Goal: Information Seeking & Learning: Learn about a topic

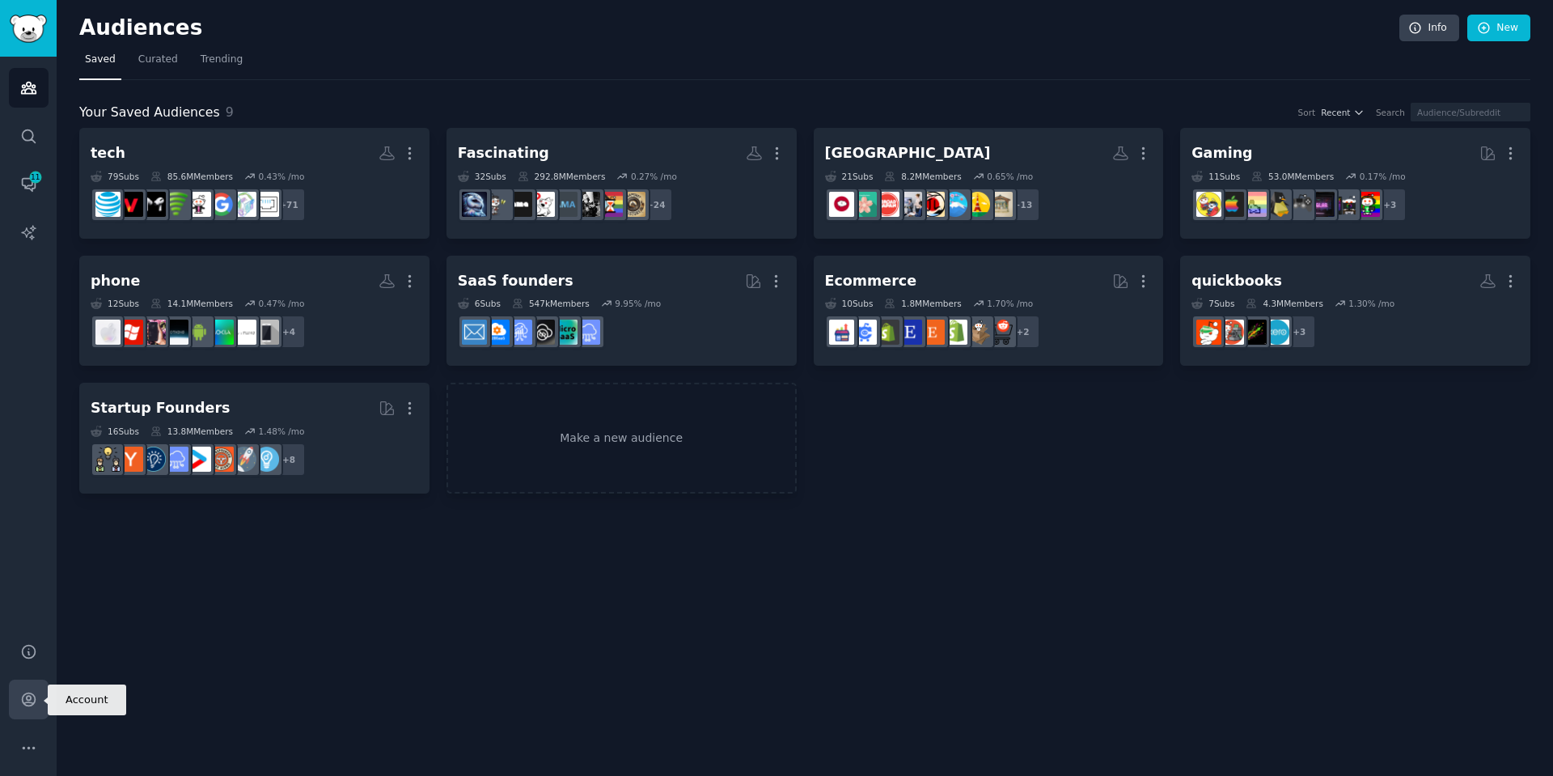
click at [35, 699] on icon "Sidebar" at bounding box center [28, 699] width 13 height 13
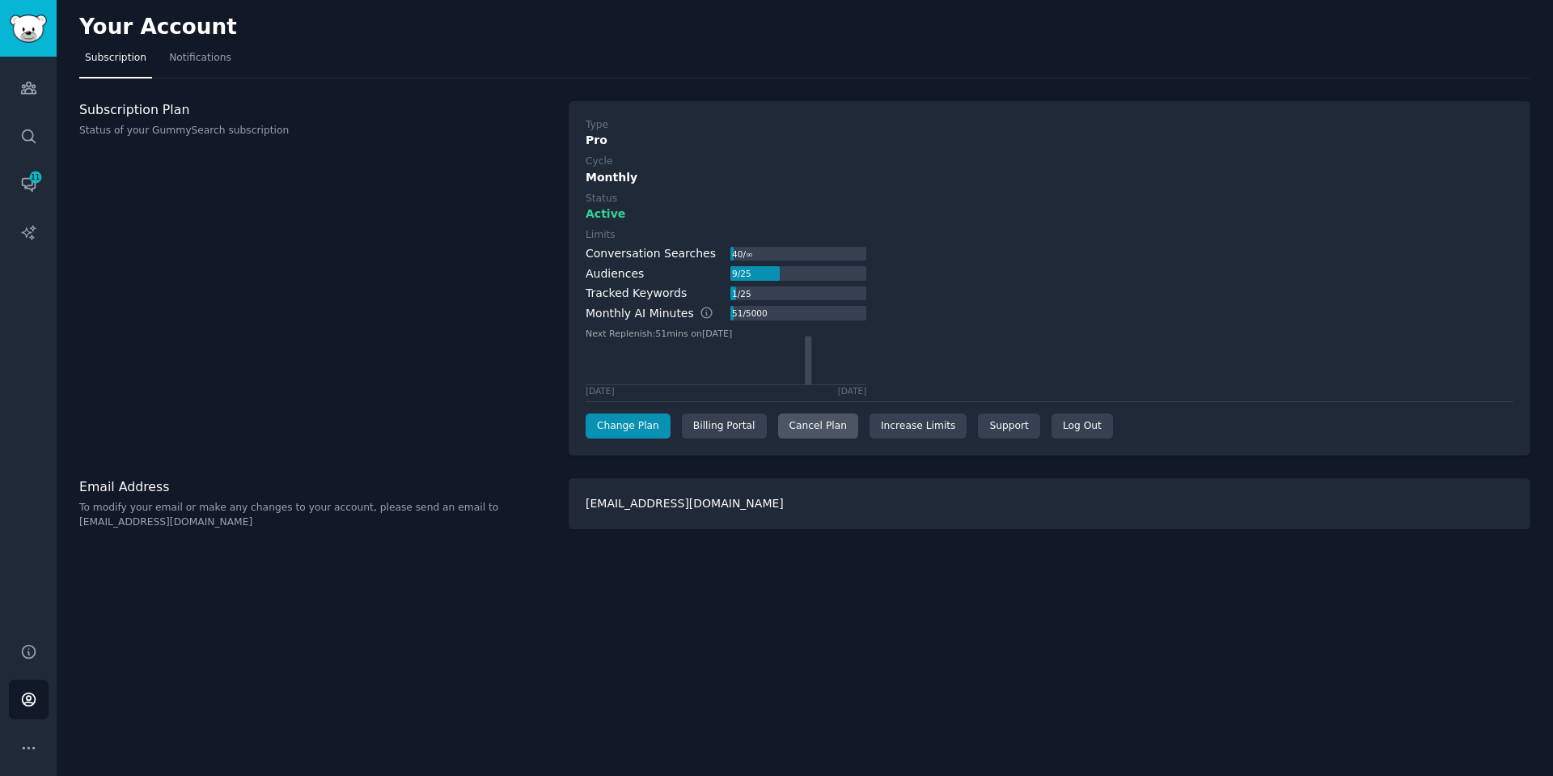
click at [804, 429] on div "Cancel Plan" at bounding box center [818, 426] width 80 height 26
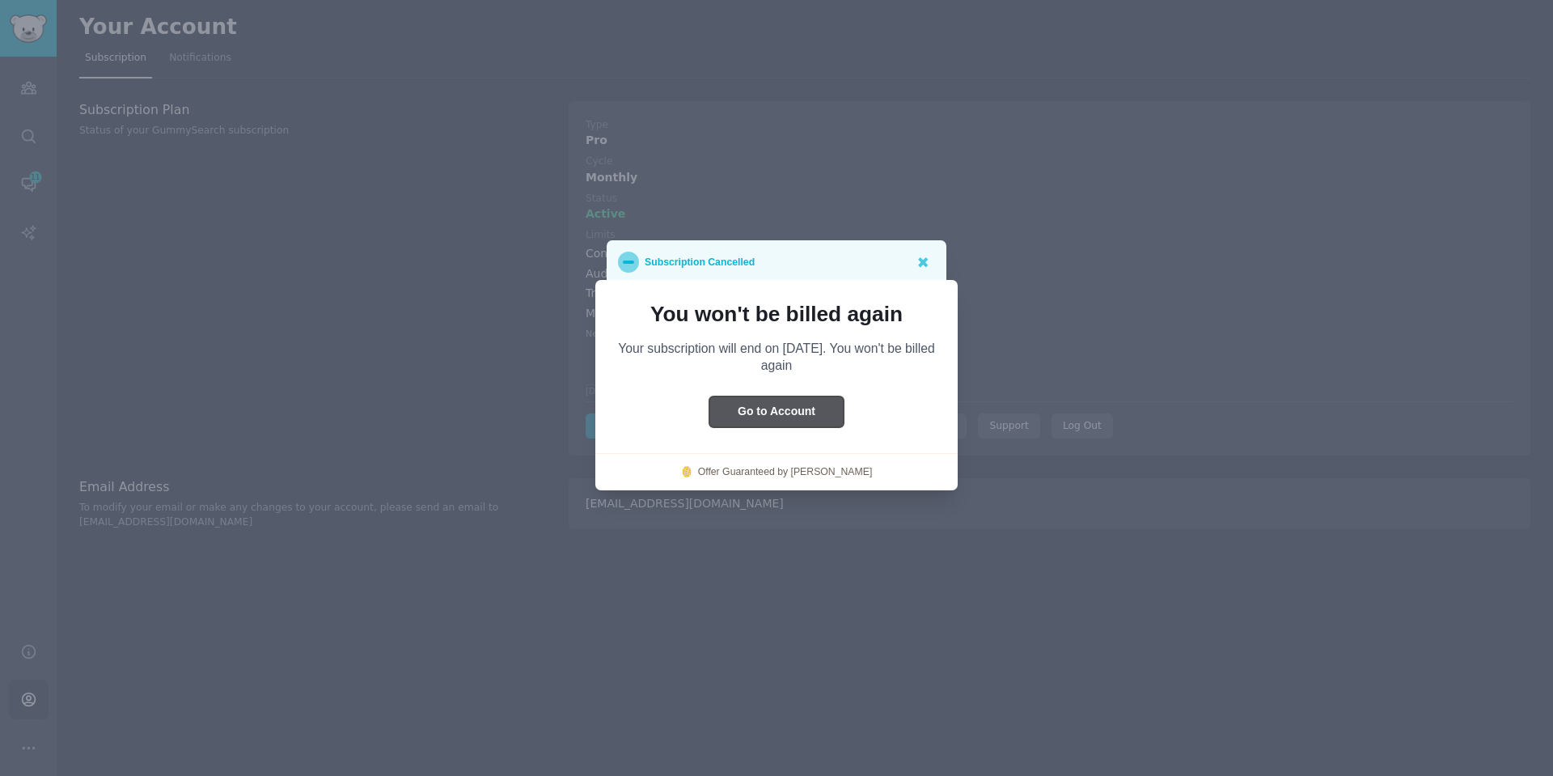
click at [814, 413] on button "Go to Account" at bounding box center [777, 412] width 134 height 32
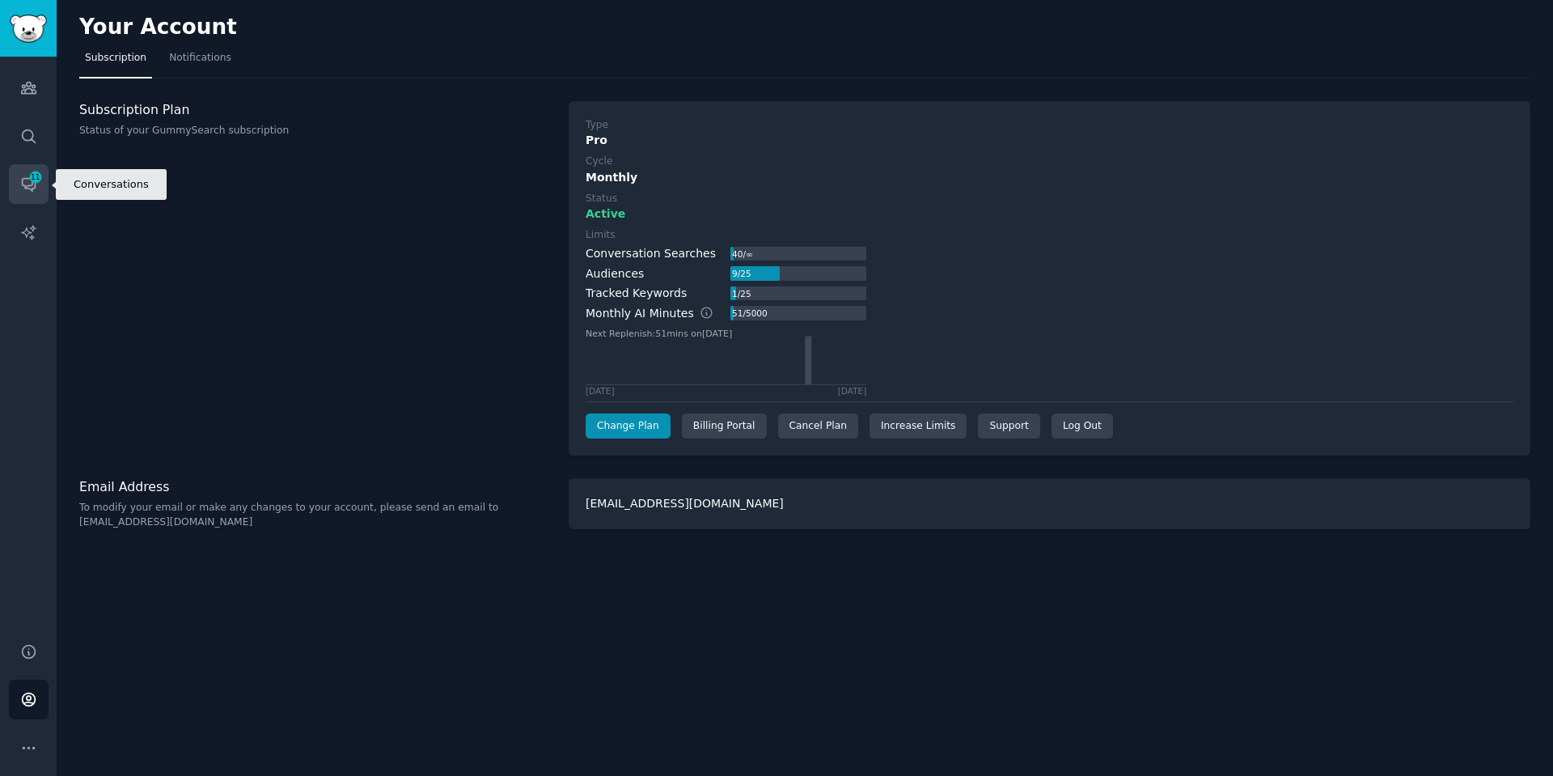
click at [29, 181] on span "11" at bounding box center [35, 177] width 15 height 11
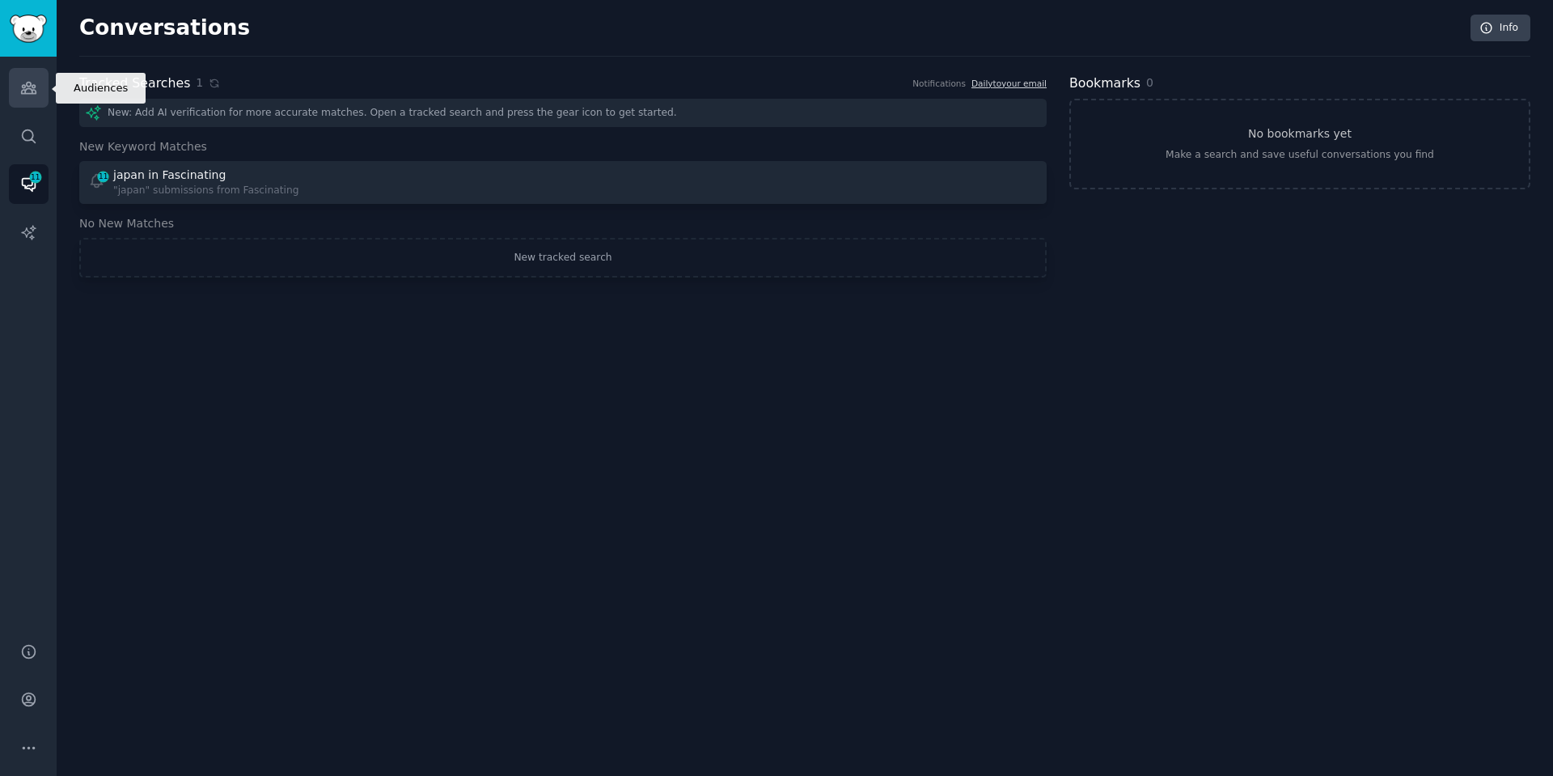
click at [20, 93] on icon "Sidebar" at bounding box center [28, 87] width 17 height 17
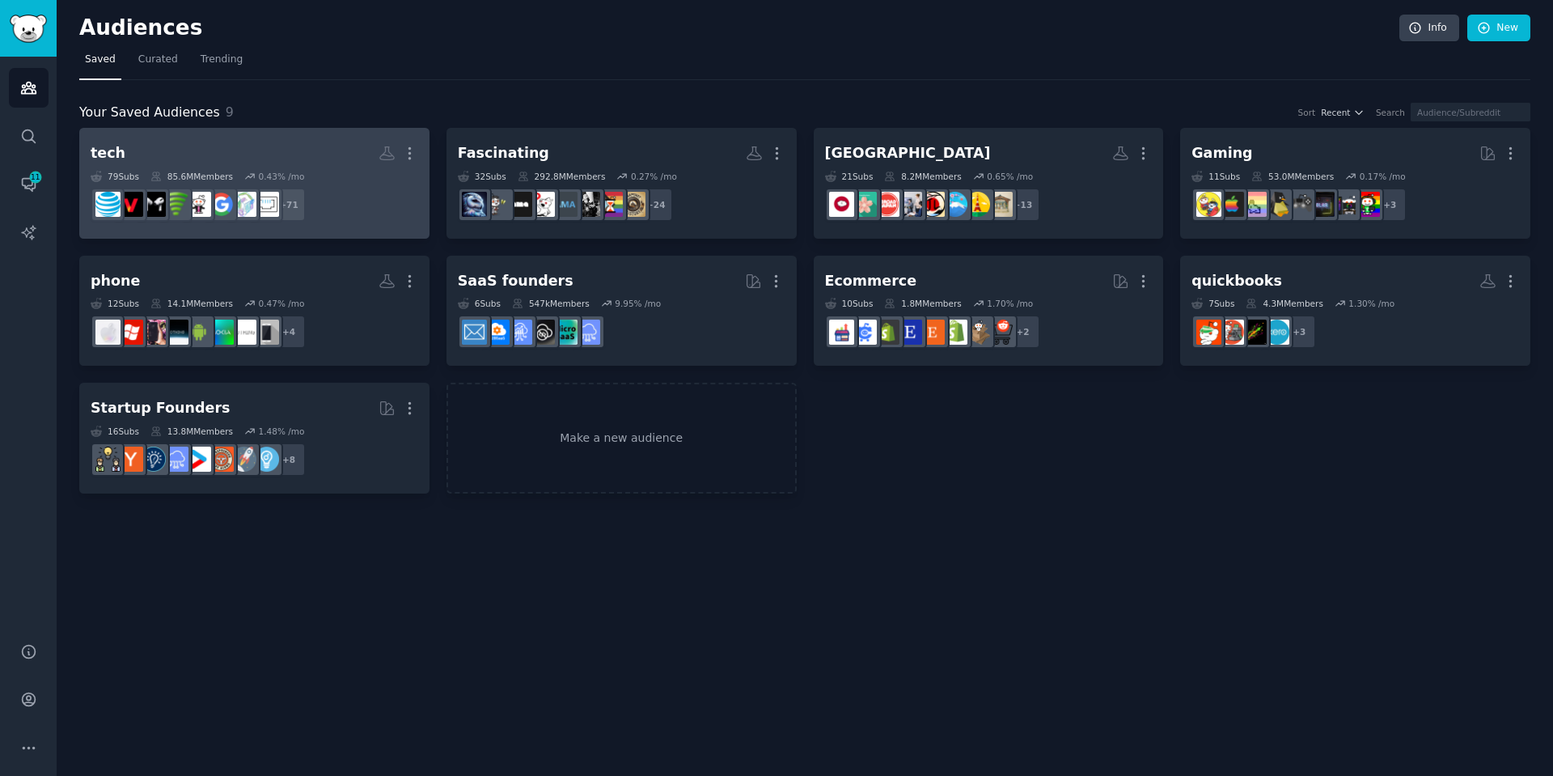
click at [307, 150] on h2 "tech More" at bounding box center [255, 153] width 328 height 28
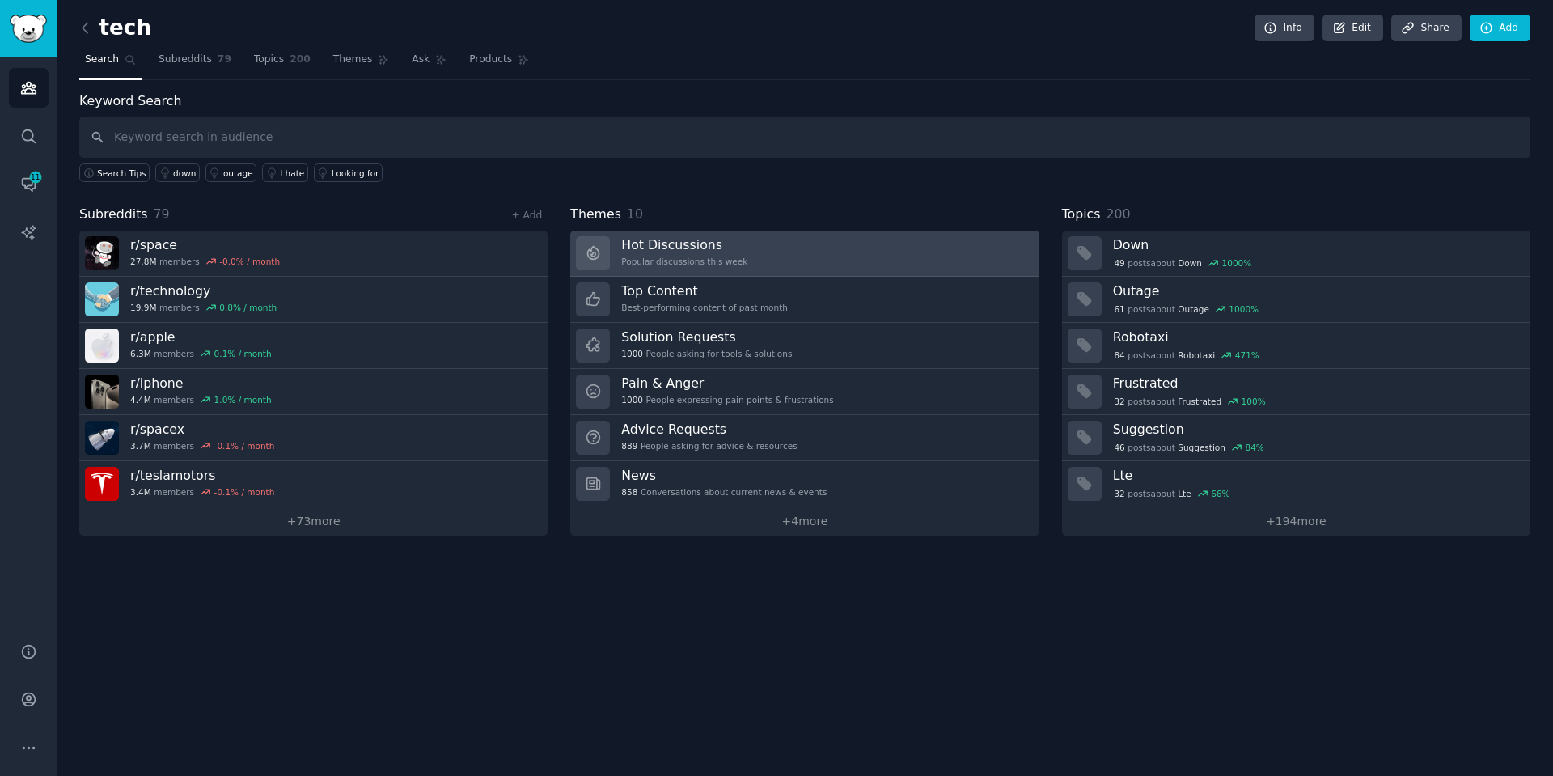
click at [688, 246] on h3 "Hot Discussions" at bounding box center [684, 244] width 126 height 17
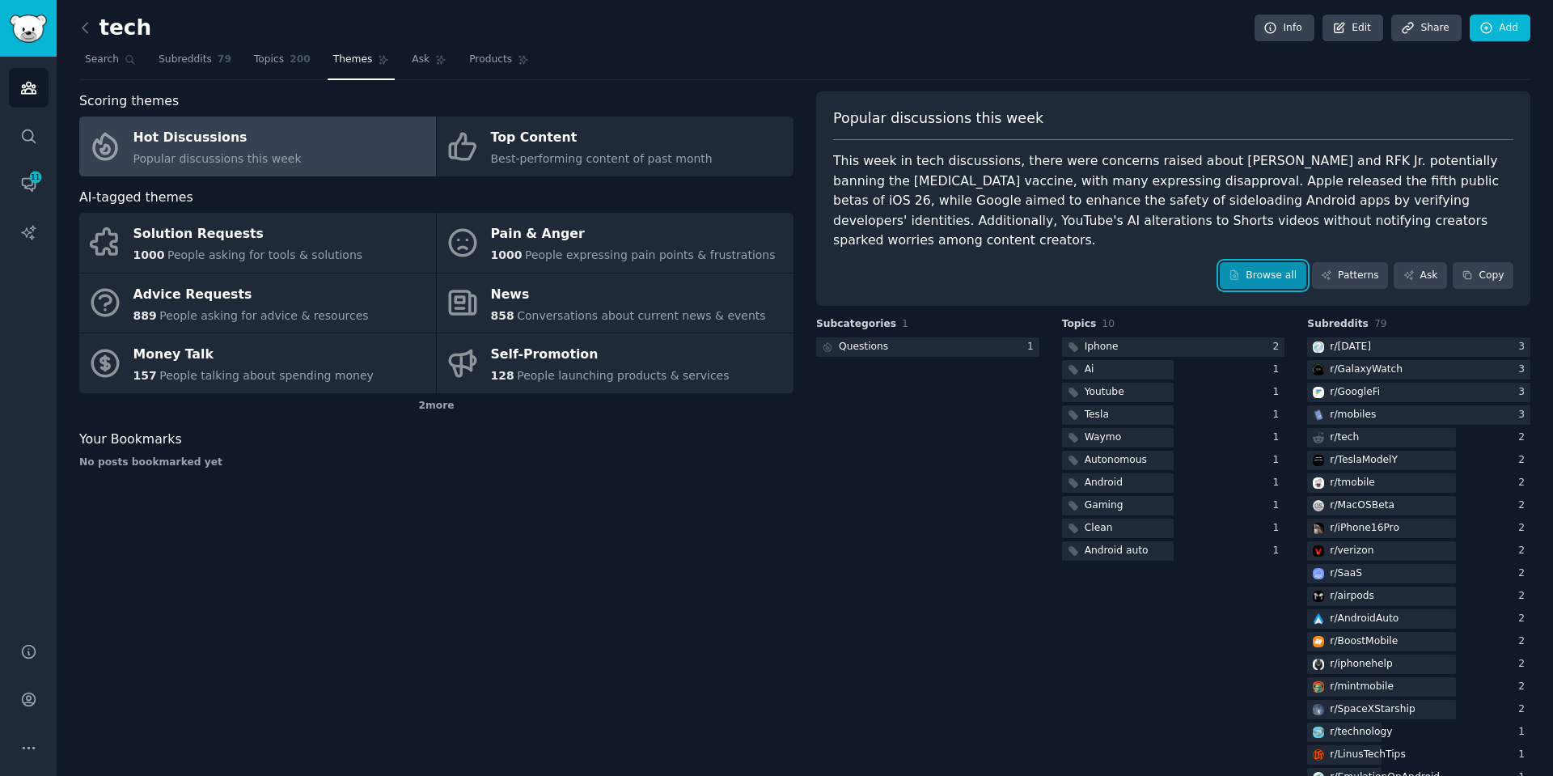
click at [1240, 269] on icon at bounding box center [1234, 274] width 11 height 11
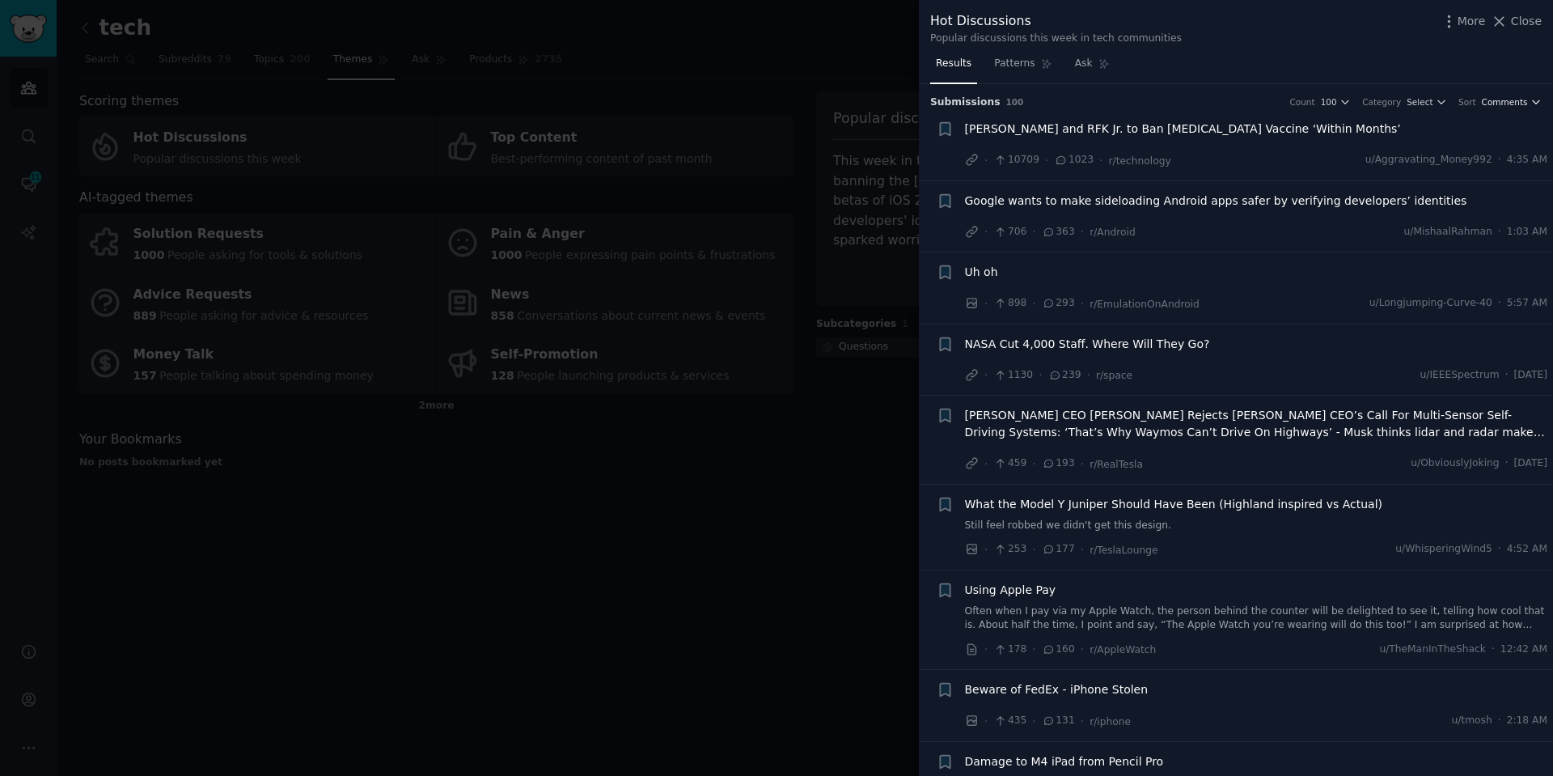
click at [1512, 97] on span "Comments" at bounding box center [1505, 101] width 46 height 11
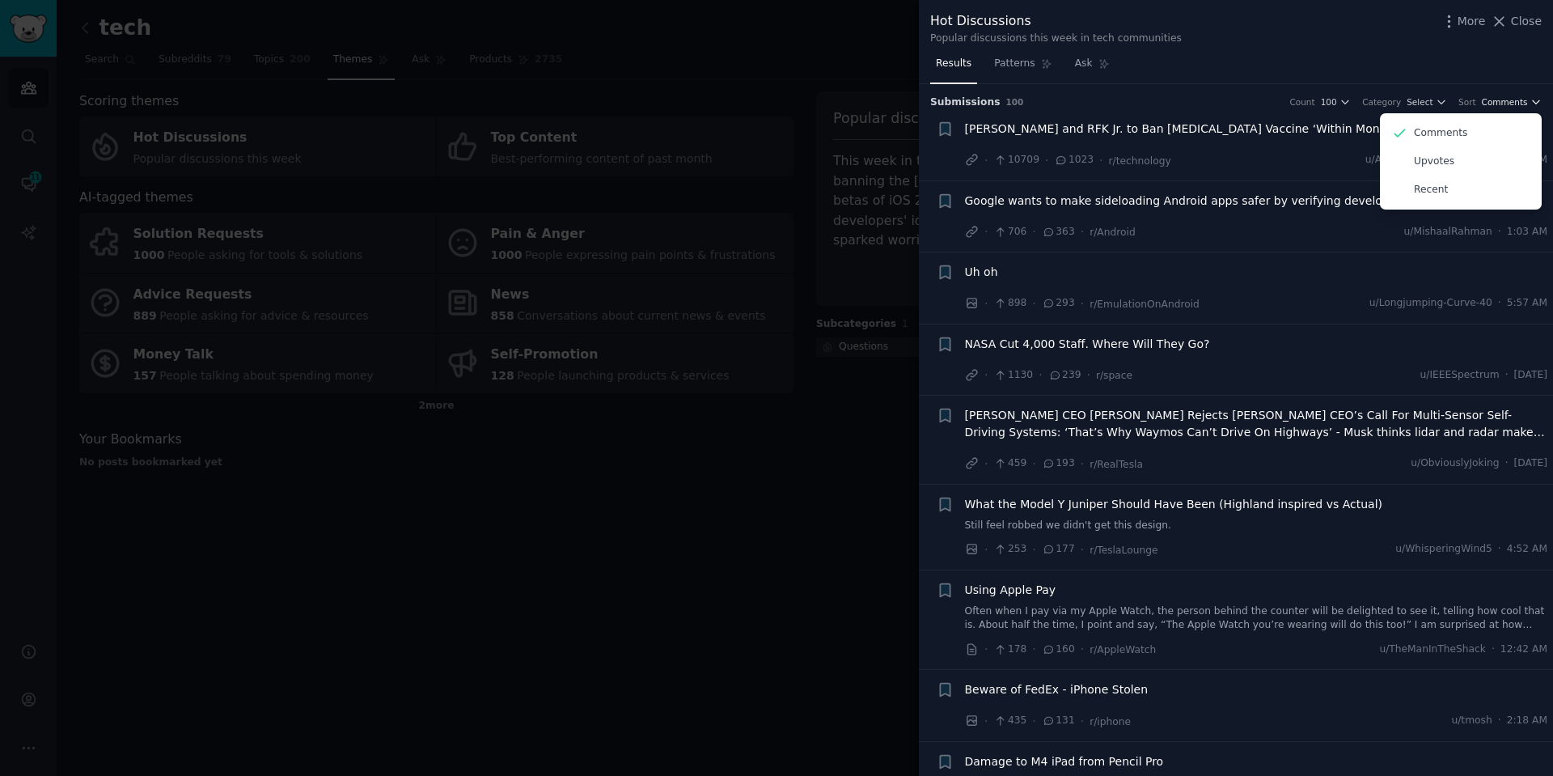
click at [1512, 97] on span "Comments" at bounding box center [1505, 101] width 46 height 11
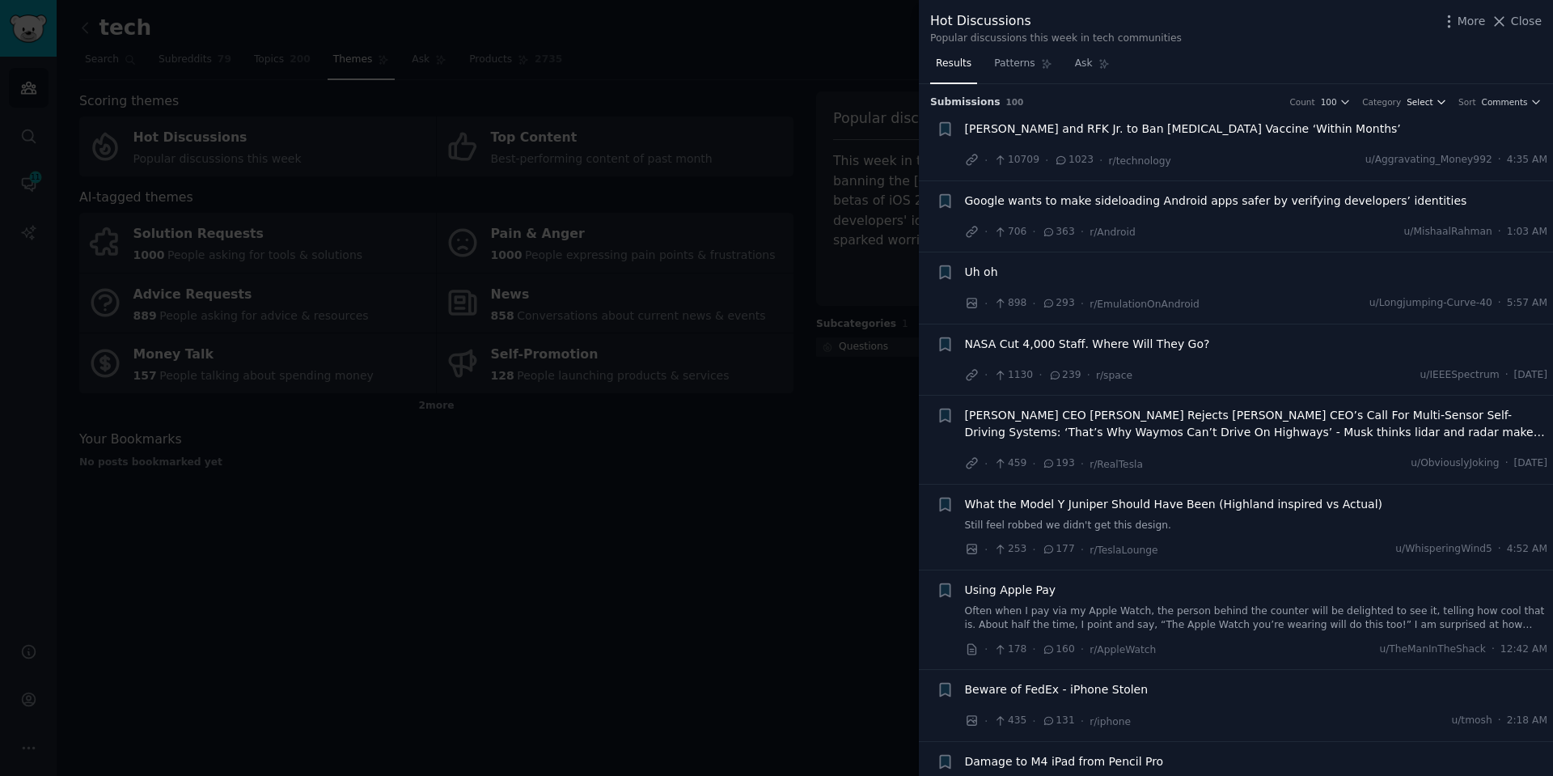
click at [1446, 106] on icon "button" at bounding box center [1441, 101] width 11 height 11
click at [1315, 53] on div "Results Patterns Ask" at bounding box center [1236, 67] width 634 height 33
click at [1178, 424] on span "[PERSON_NAME] CEO [PERSON_NAME] Rejects [PERSON_NAME] CEO’s Call For Multi-Sens…" at bounding box center [1256, 424] width 583 height 34
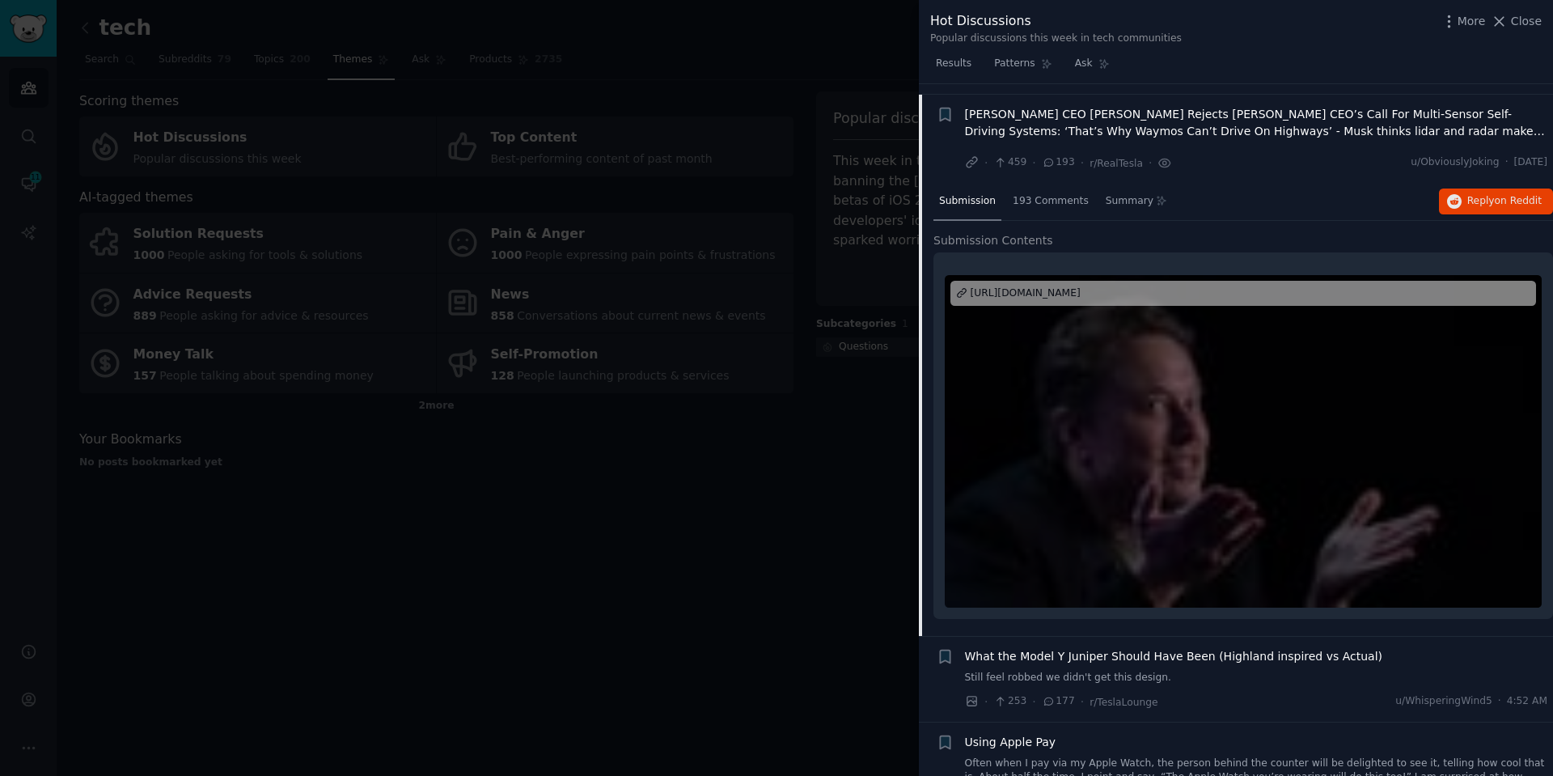
scroll to position [312, 0]
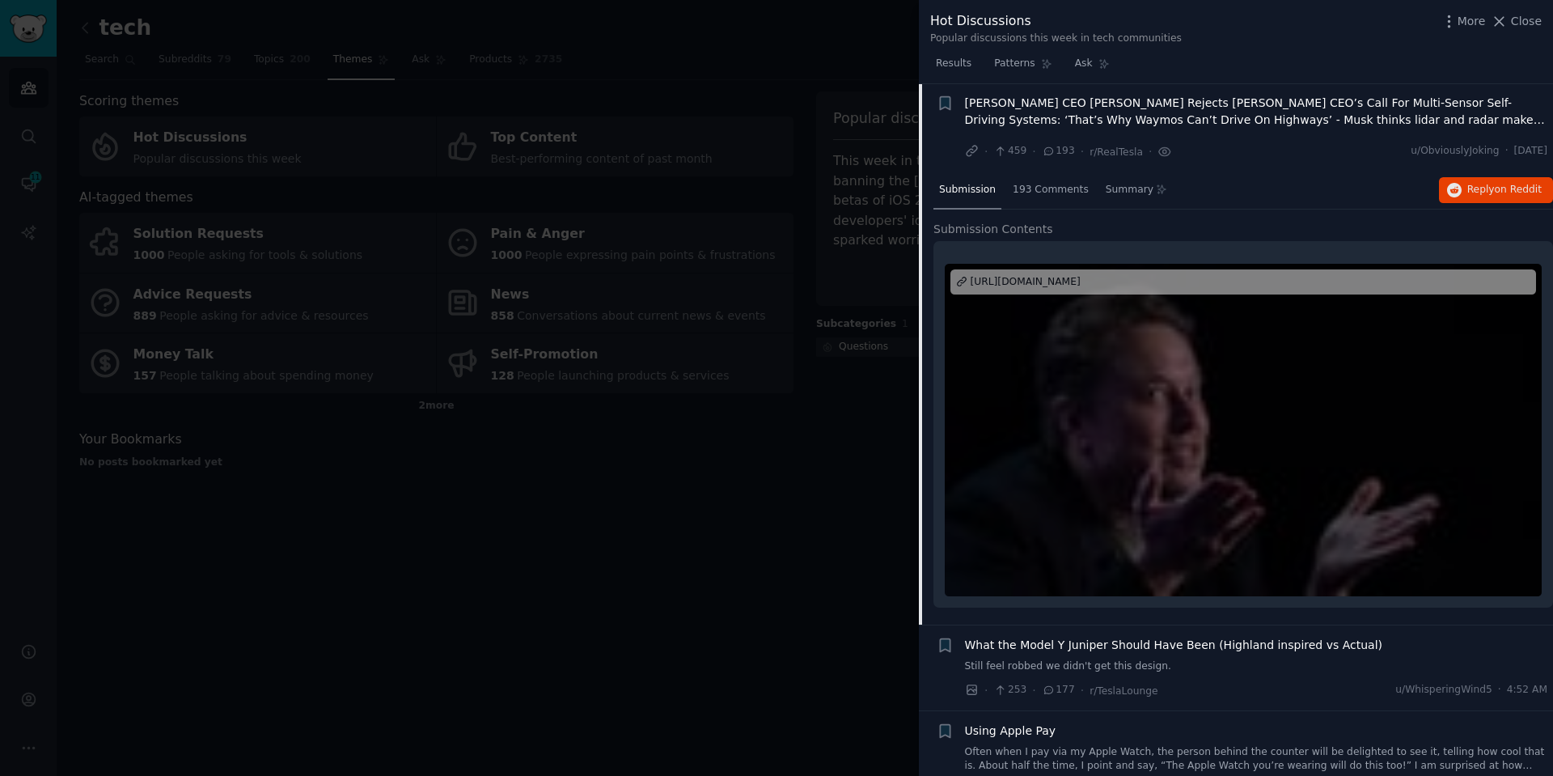
click at [1138, 303] on div at bounding box center [1243, 430] width 597 height 333
click at [1487, 184] on span "Reply on Reddit" at bounding box center [1505, 190] width 74 height 15
click at [713, 518] on div at bounding box center [776, 388] width 1553 height 776
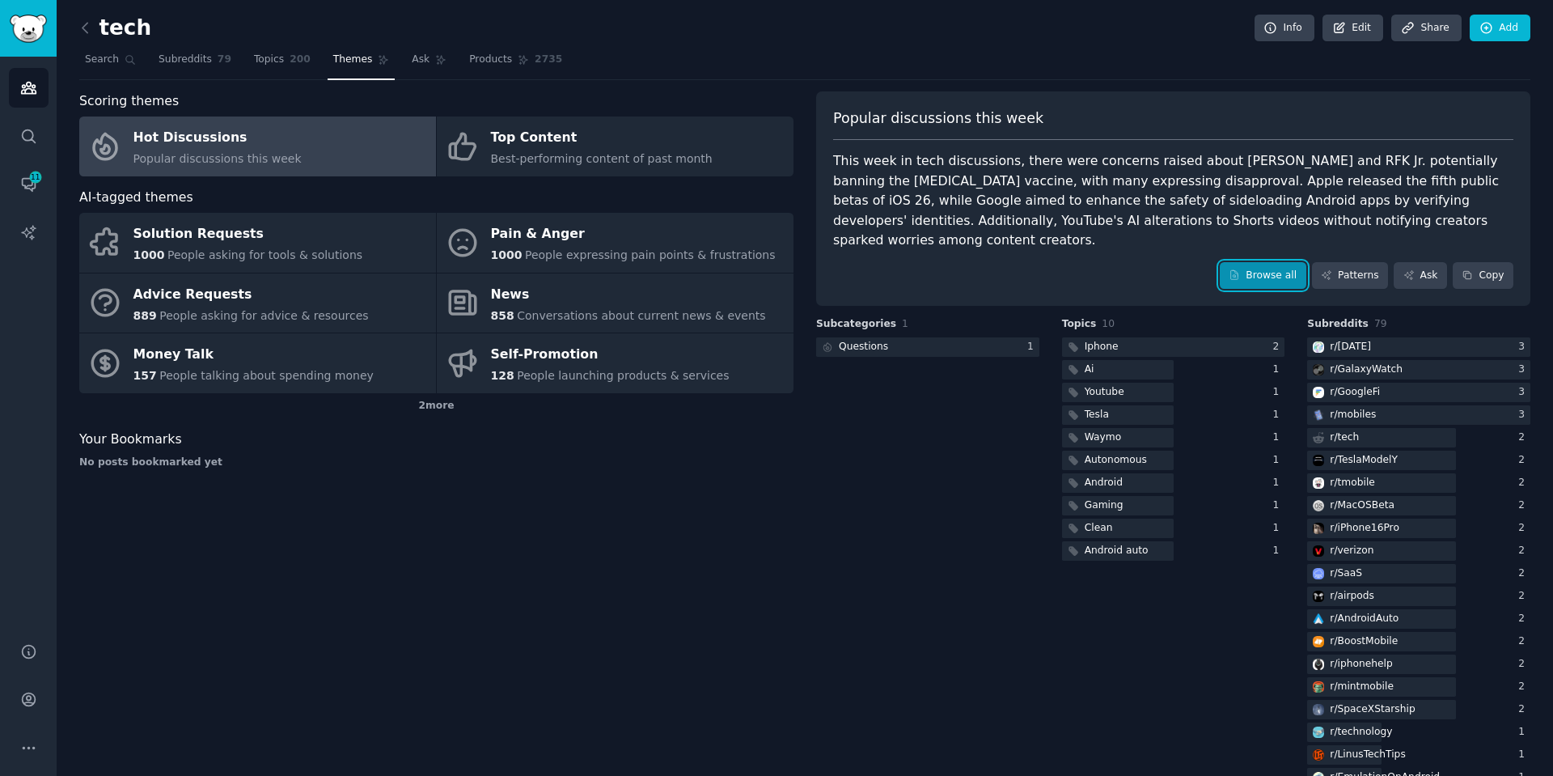
click at [1252, 262] on link "Browse all" at bounding box center [1263, 276] width 87 height 28
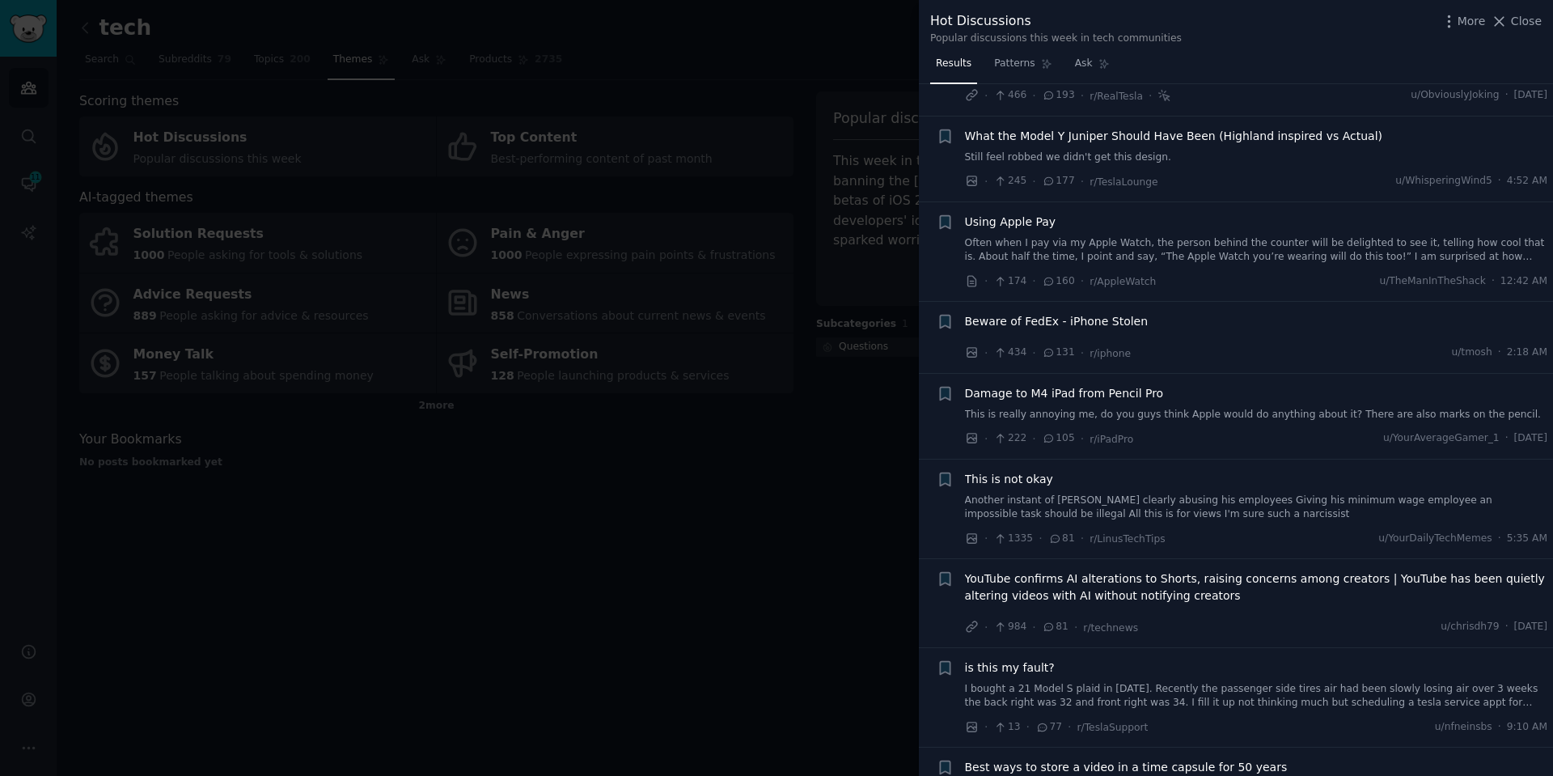
scroll to position [405, 0]
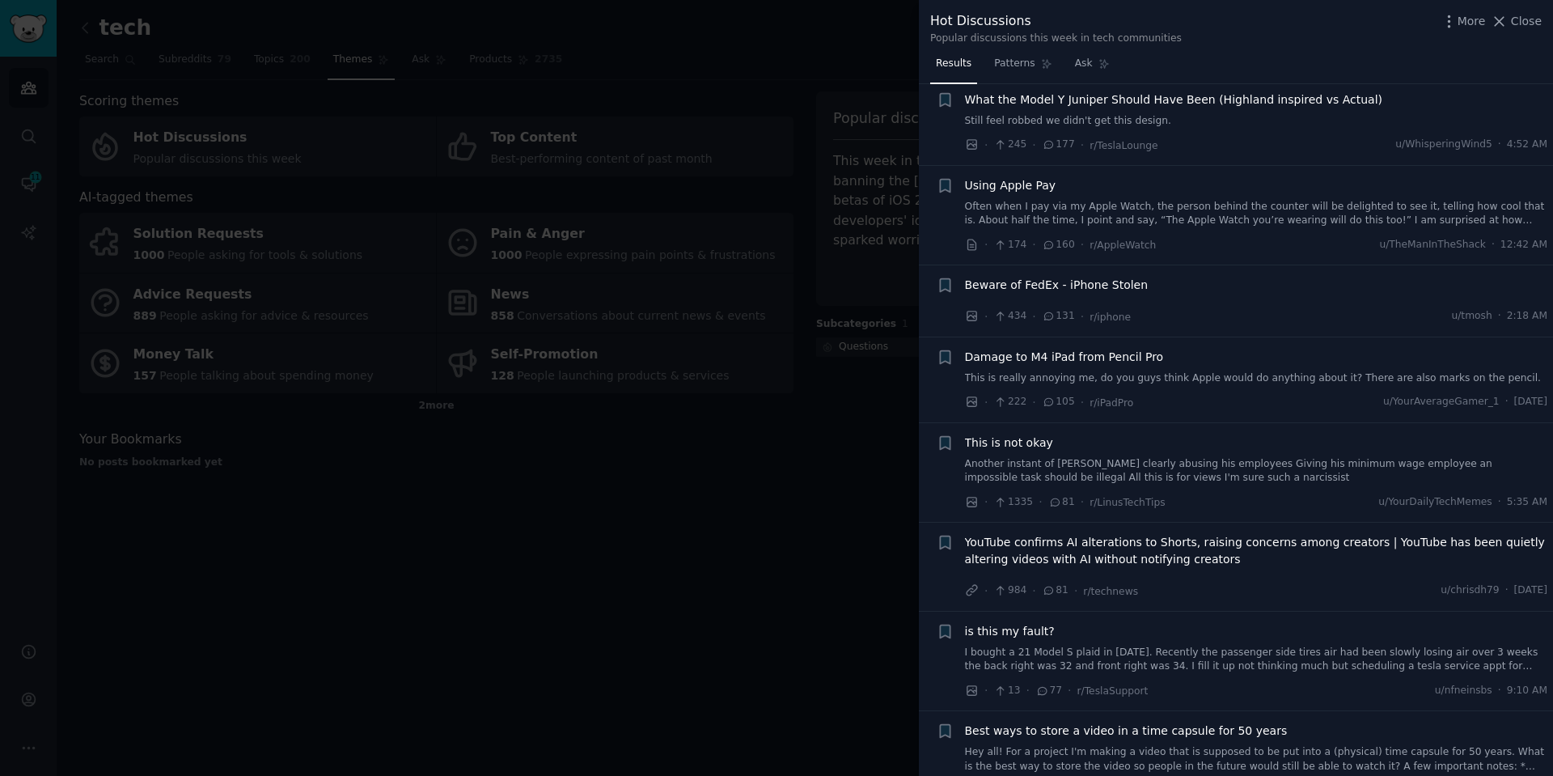
click at [1153, 215] on link "Often when I pay via my Apple Watch, the person behind the counter will be deli…" at bounding box center [1256, 214] width 583 height 28
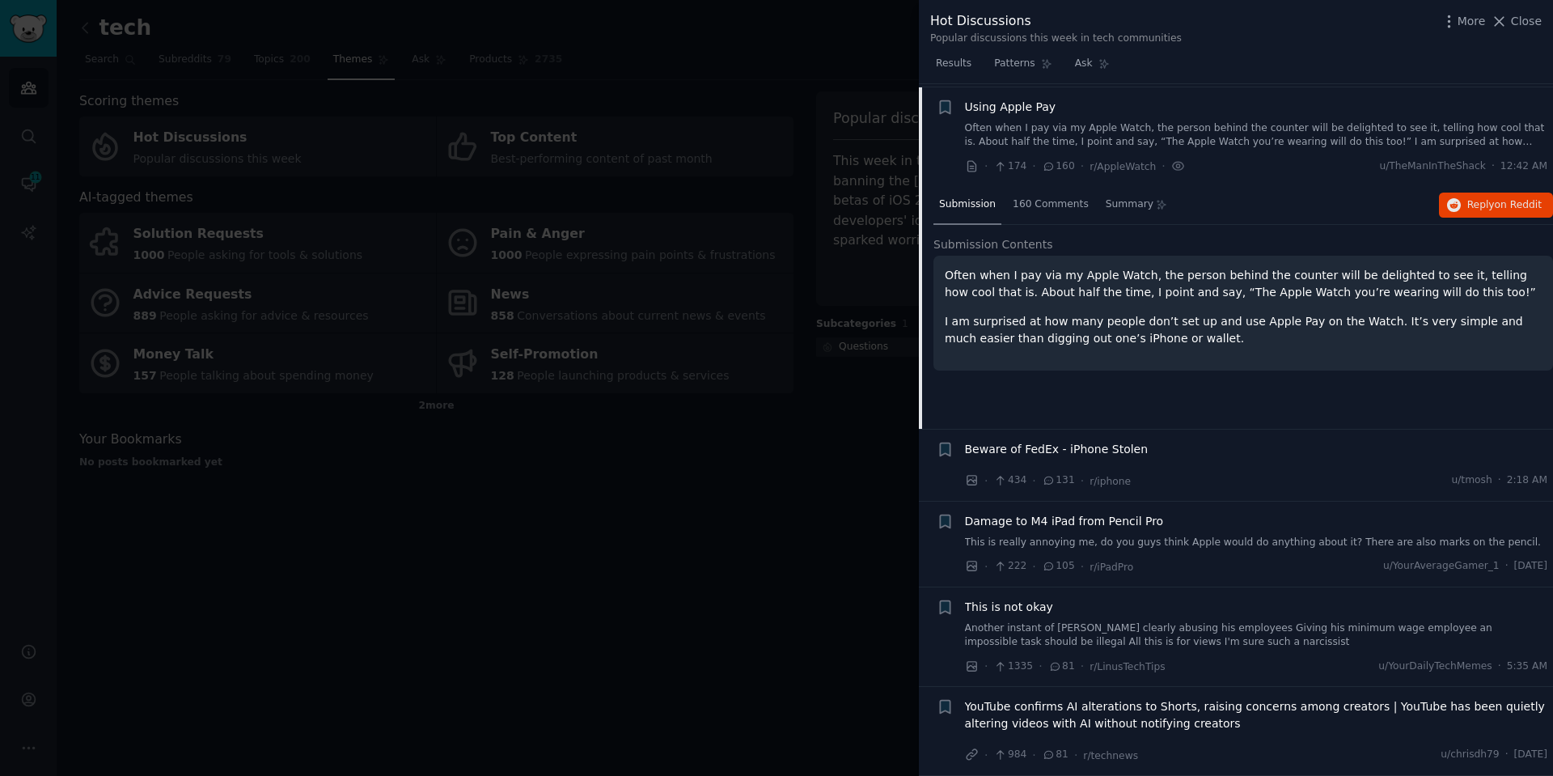
scroll to position [486, 0]
click at [1515, 196] on span "on Reddit" at bounding box center [1518, 201] width 47 height 11
click at [1464, 202] on button "Reply on Reddit" at bounding box center [1496, 202] width 114 height 26
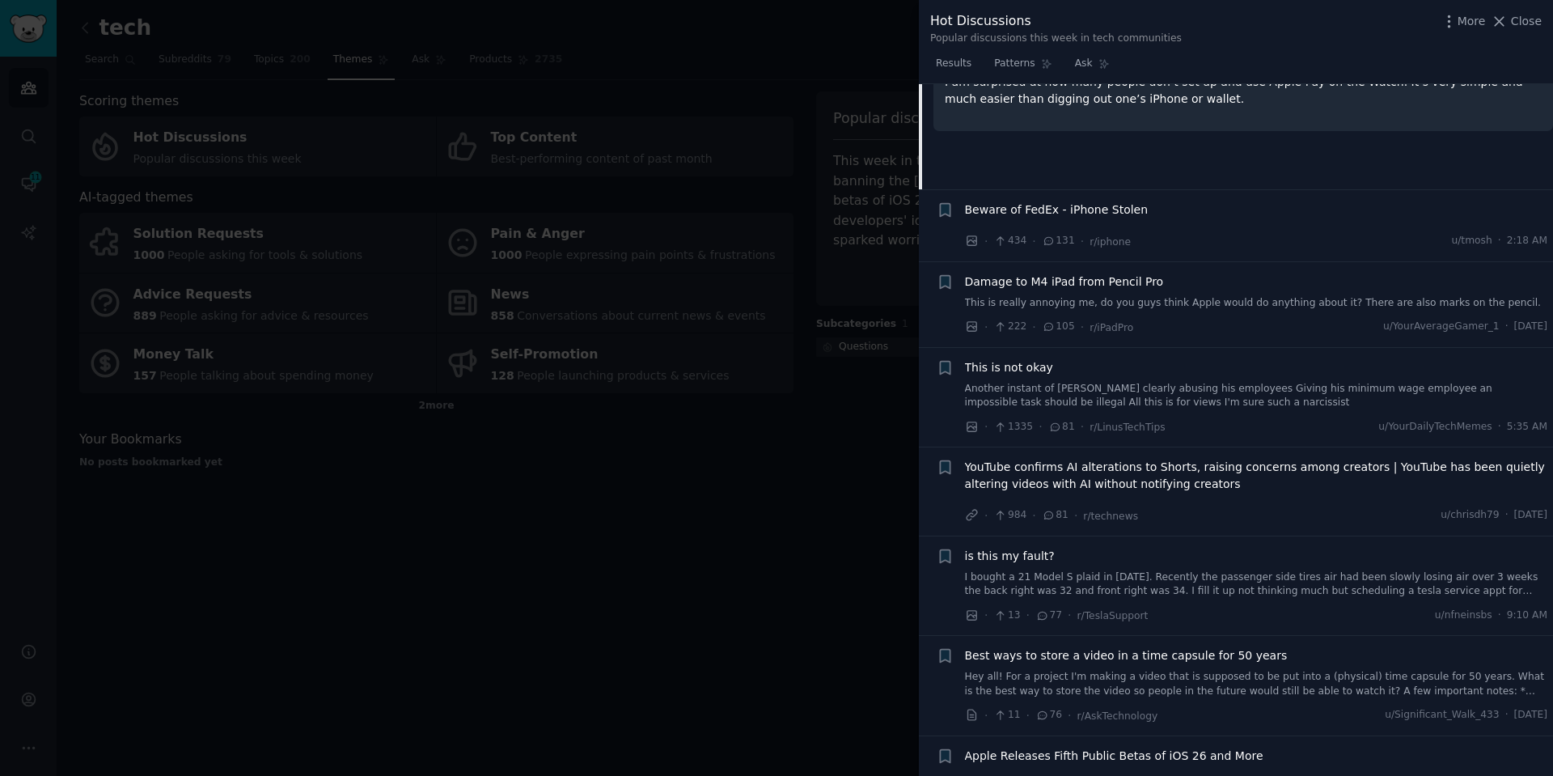
scroll to position [729, 0]
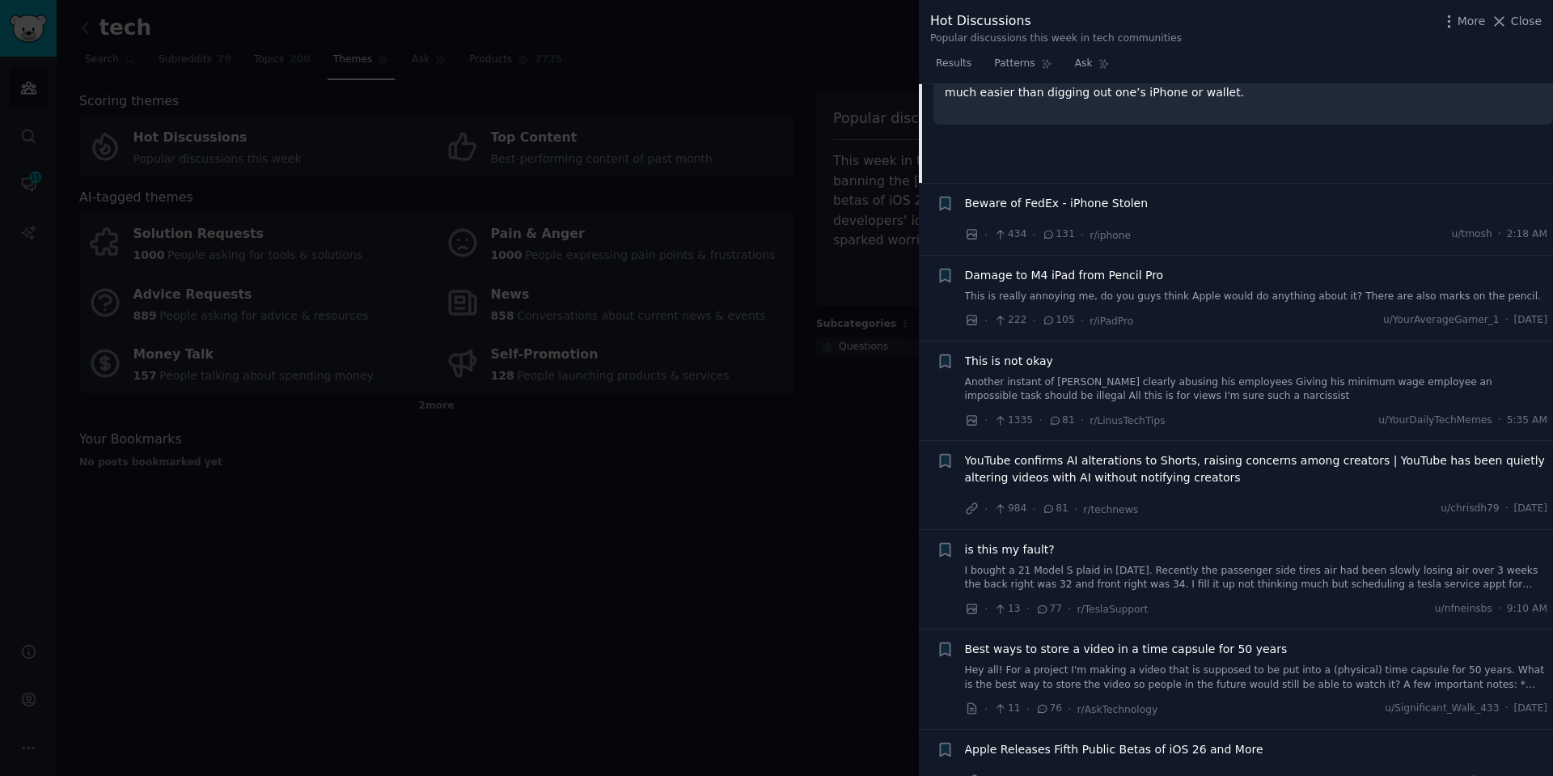
click at [740, 586] on div at bounding box center [776, 388] width 1553 height 776
